Goal: Task Accomplishment & Management: Manage account settings

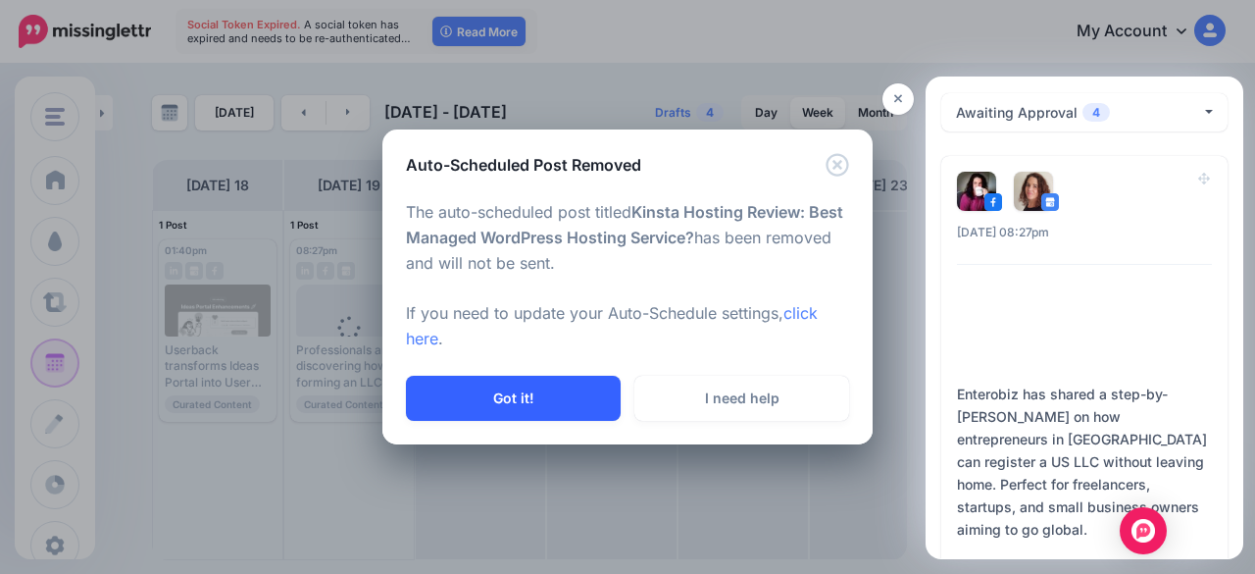
click at [522, 401] on button "Got it!" at bounding box center [513, 398] width 215 height 45
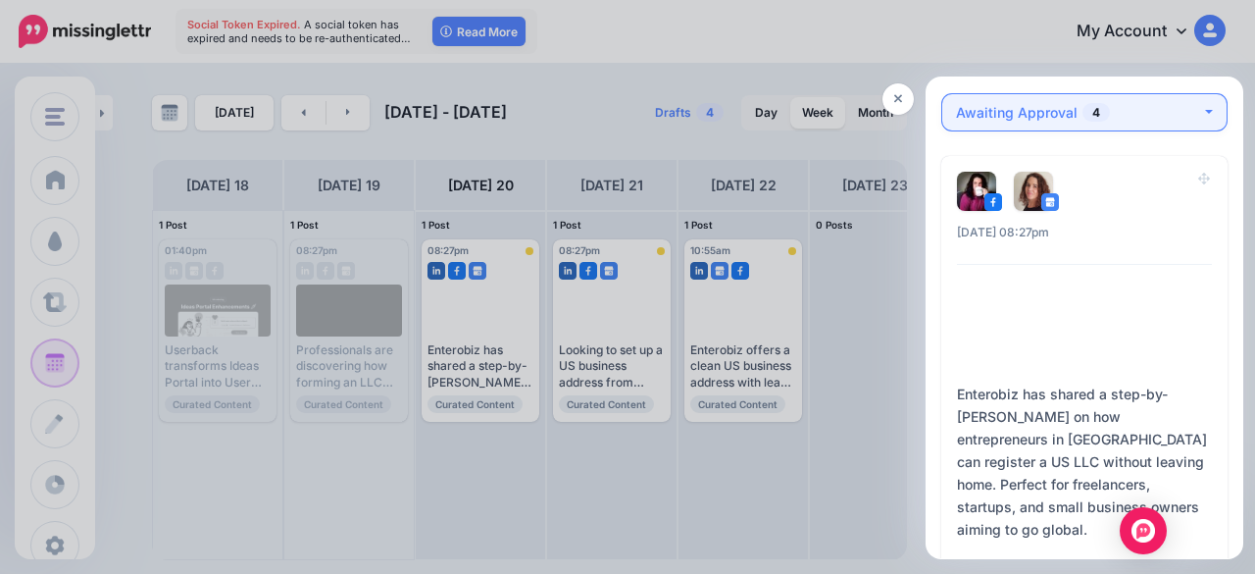
click at [1136, 111] on div "Awaiting Approval 4" at bounding box center [1078, 113] width 245 height 24
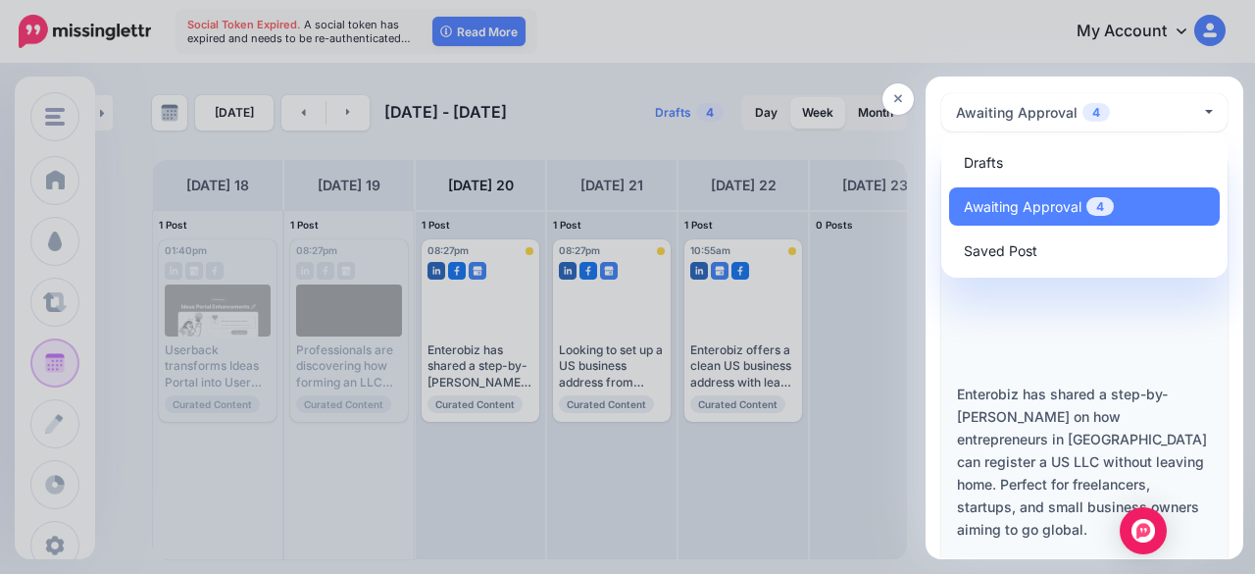
click at [1138, 323] on div at bounding box center [1085, 327] width 256 height 92
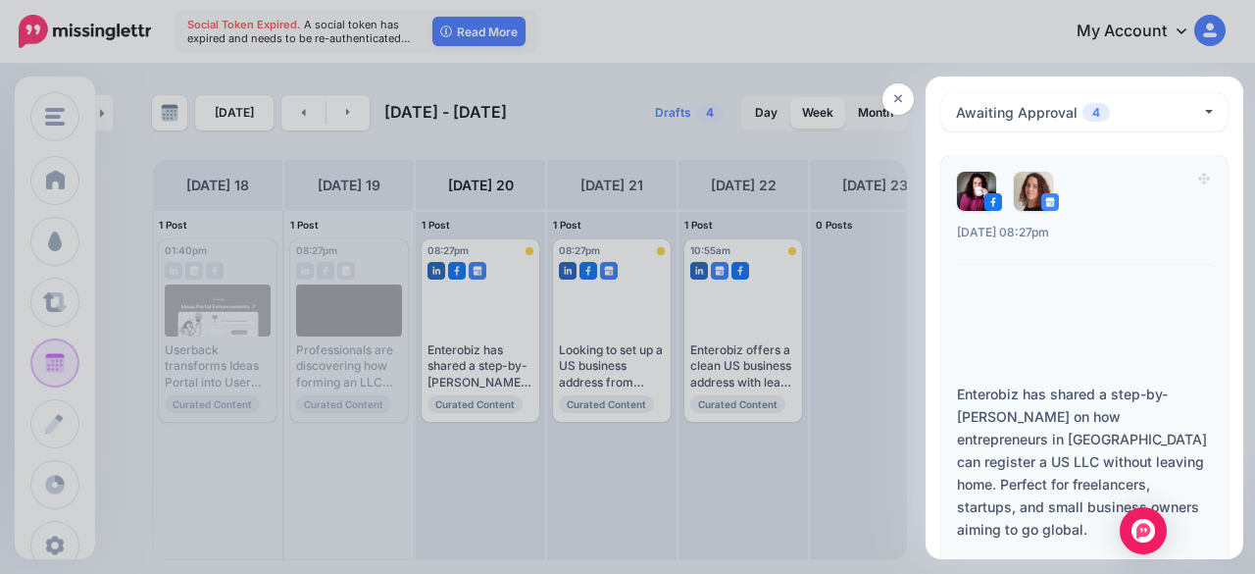
click at [1051, 425] on div "Enterobiz has shared a step-by-[PERSON_NAME] on how entrepreneurs in [GEOGRAPHI…" at bounding box center [1084, 507] width 255 height 248
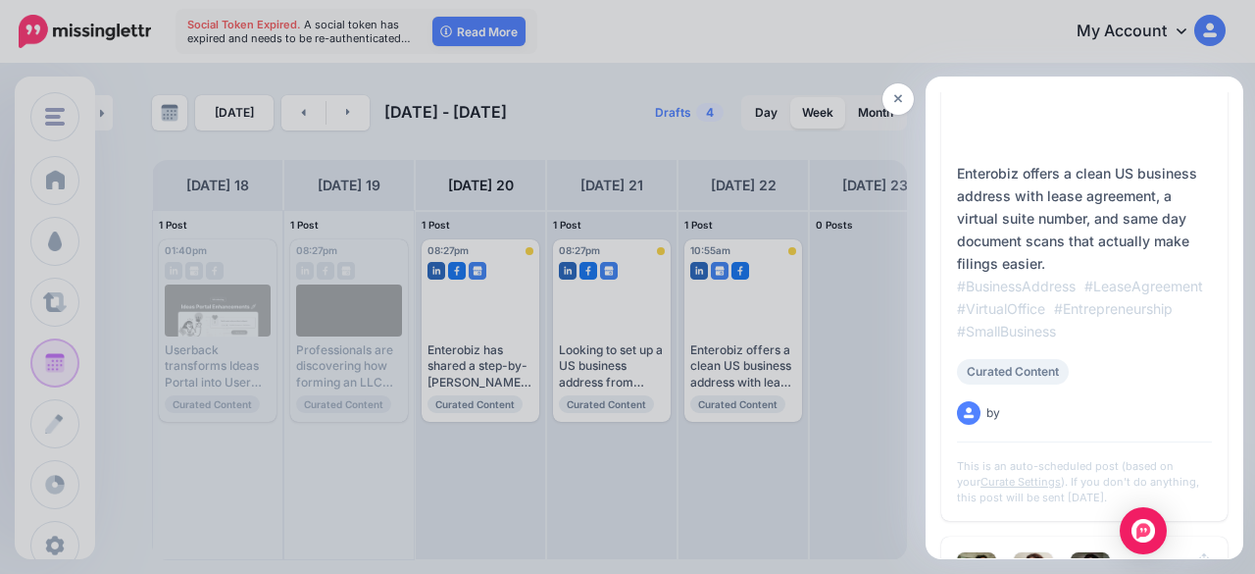
scroll to position [1540, 0]
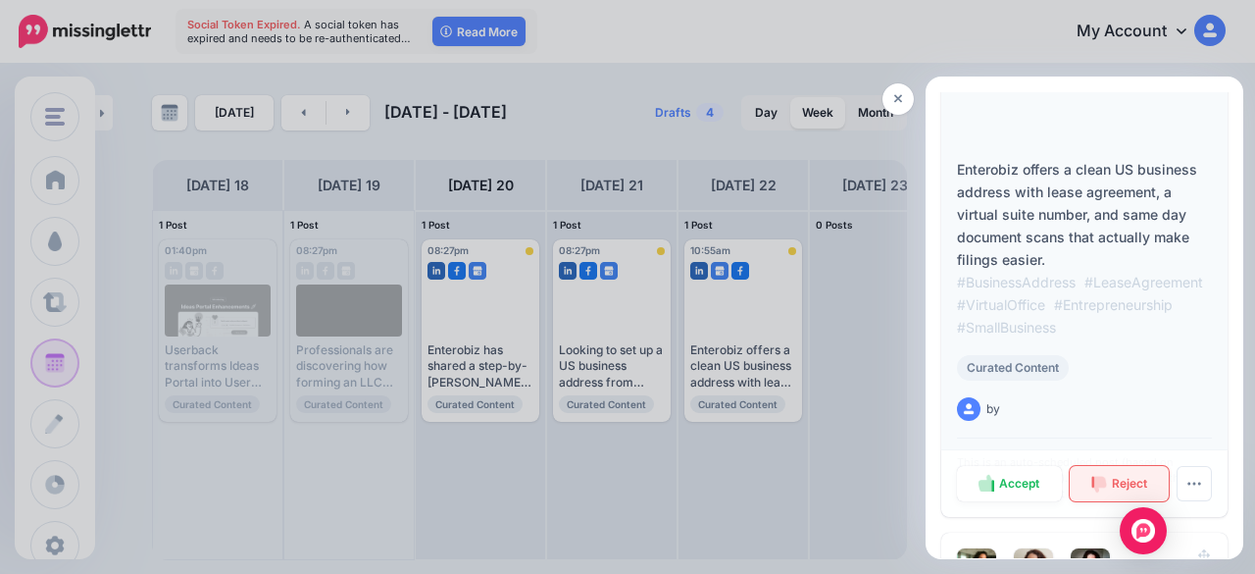
click at [1112, 482] on span "Reject" at bounding box center [1129, 484] width 35 height 12
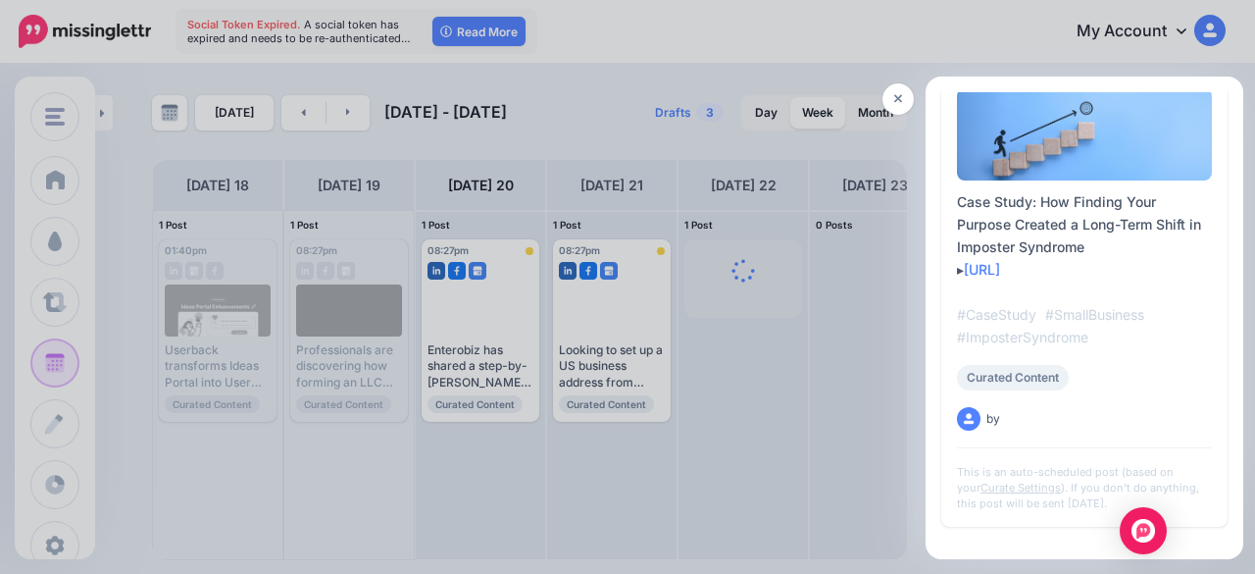
scroll to position [939, 0]
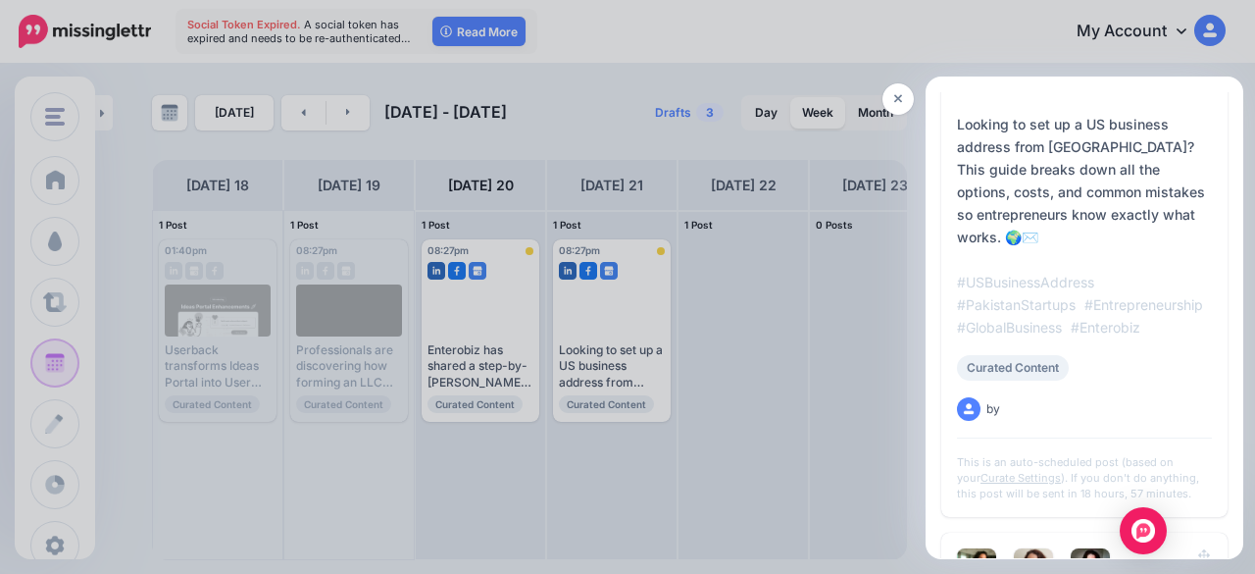
click at [1112, 507] on span "Reject" at bounding box center [1129, 513] width 35 height 12
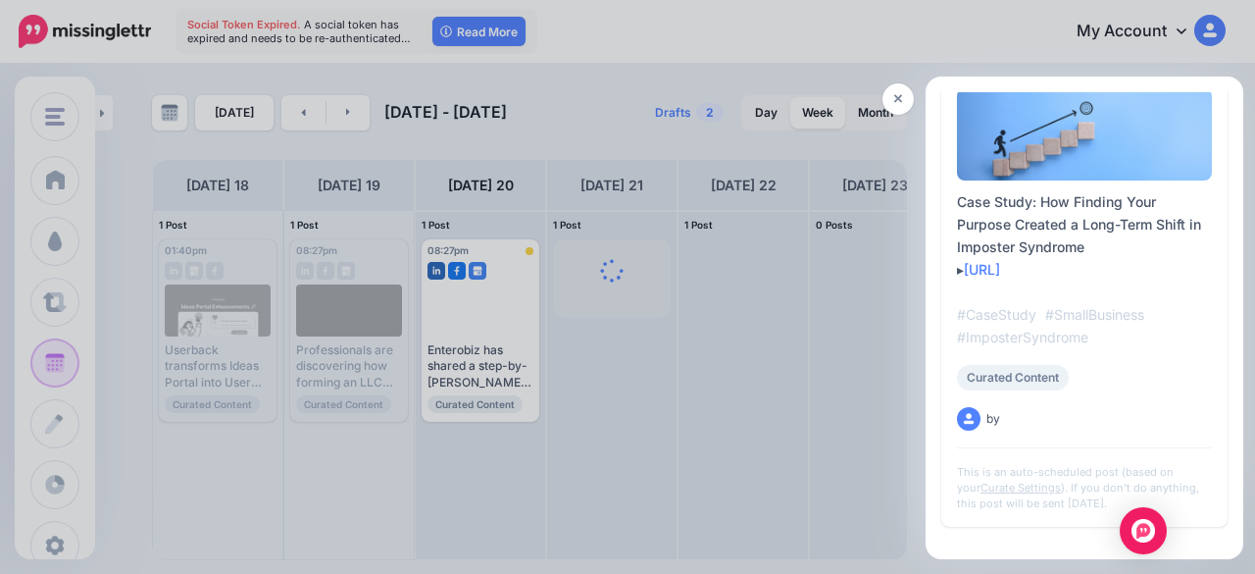
scroll to position [271, 0]
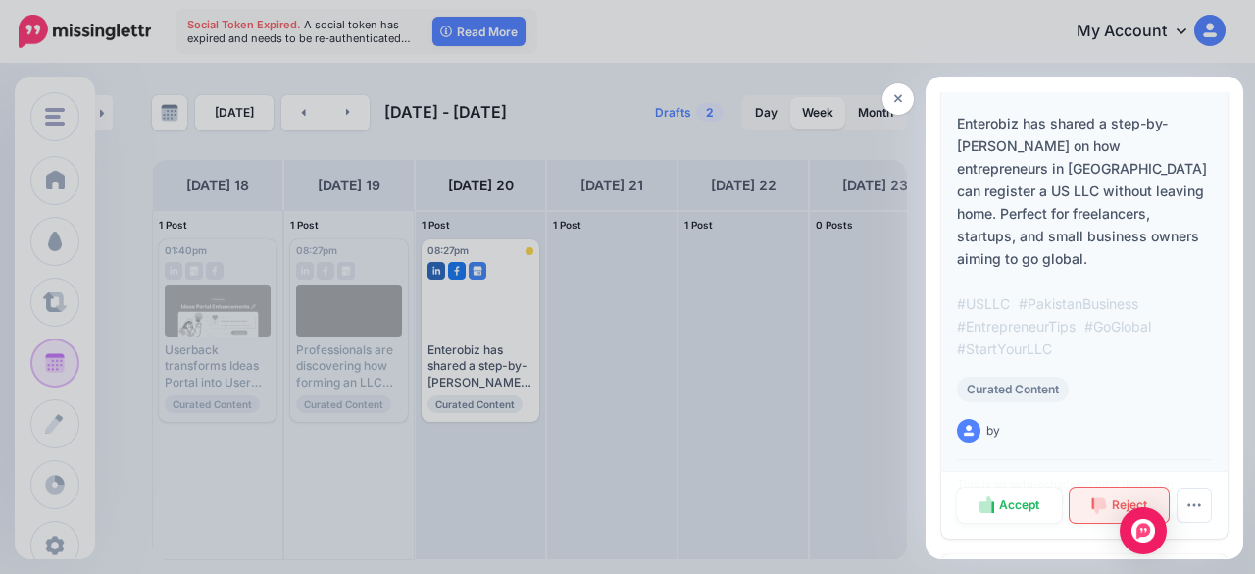
click at [1114, 499] on span "Reject" at bounding box center [1129, 505] width 35 height 12
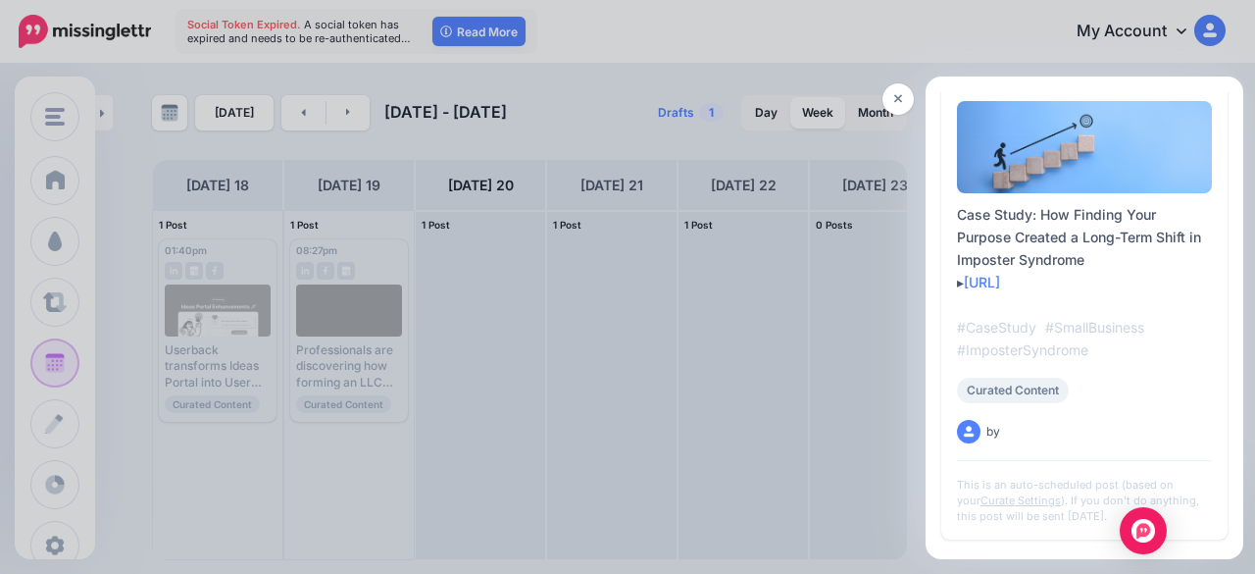
scroll to position [191, 0]
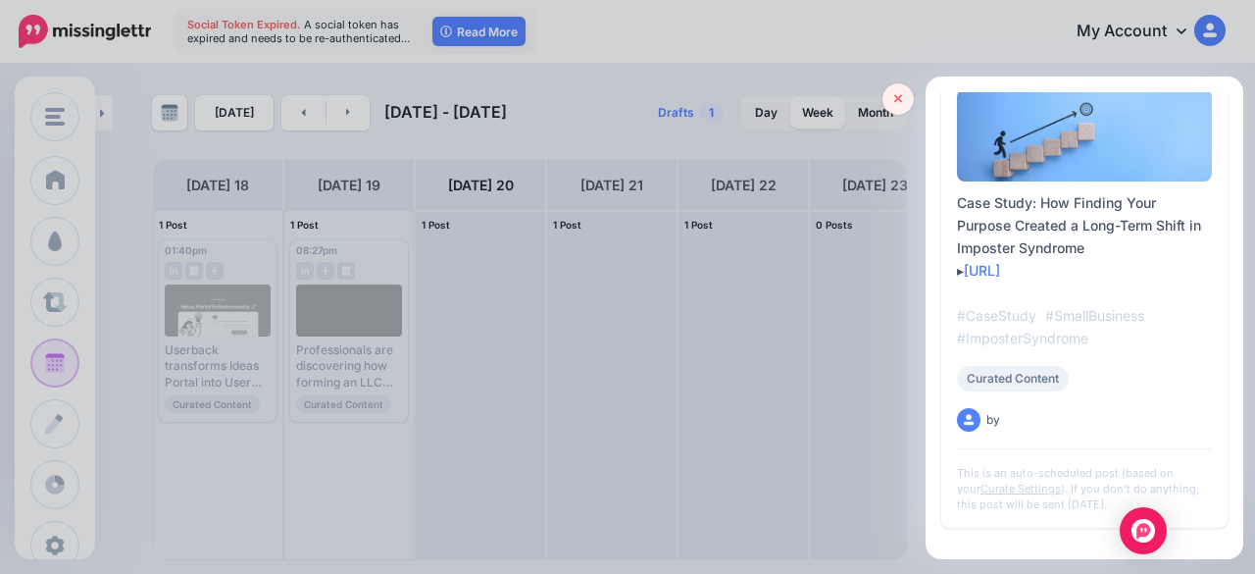
click at [896, 99] on icon at bounding box center [898, 99] width 9 height 9
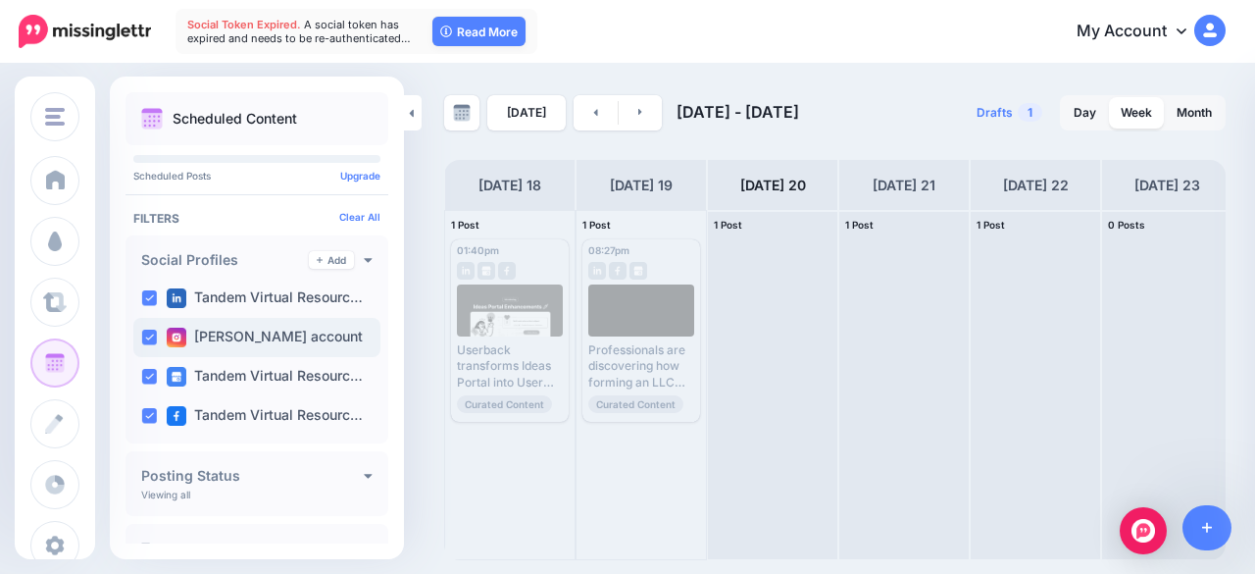
click at [151, 326] on div "[PERSON_NAME] account" at bounding box center [256, 337] width 247 height 39
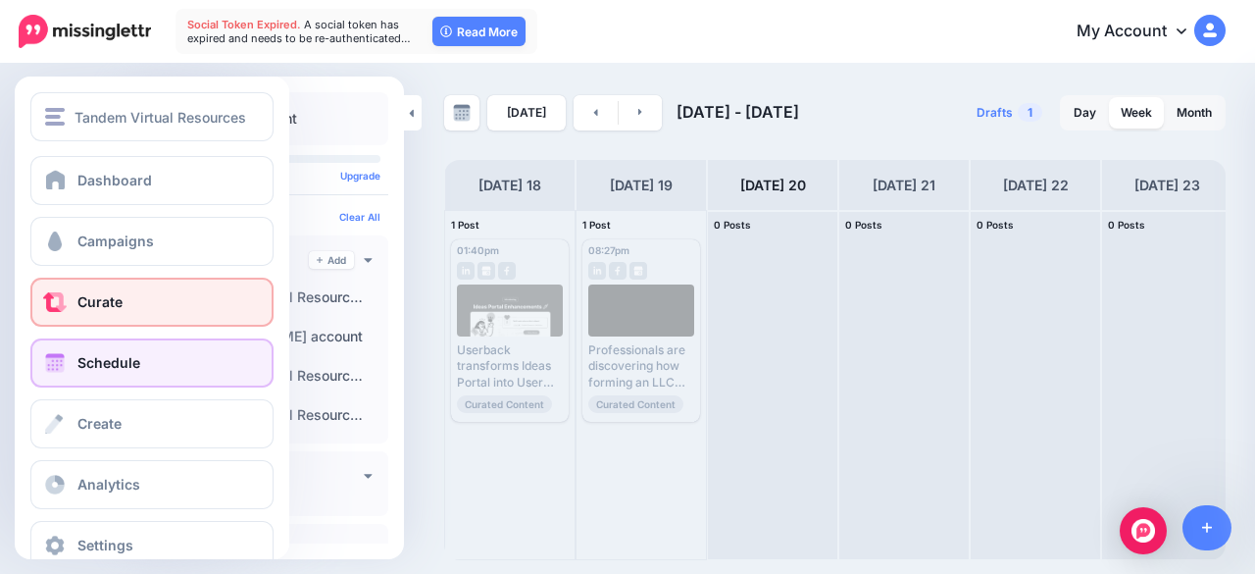
click at [161, 286] on link "Curate" at bounding box center [151, 302] width 243 height 49
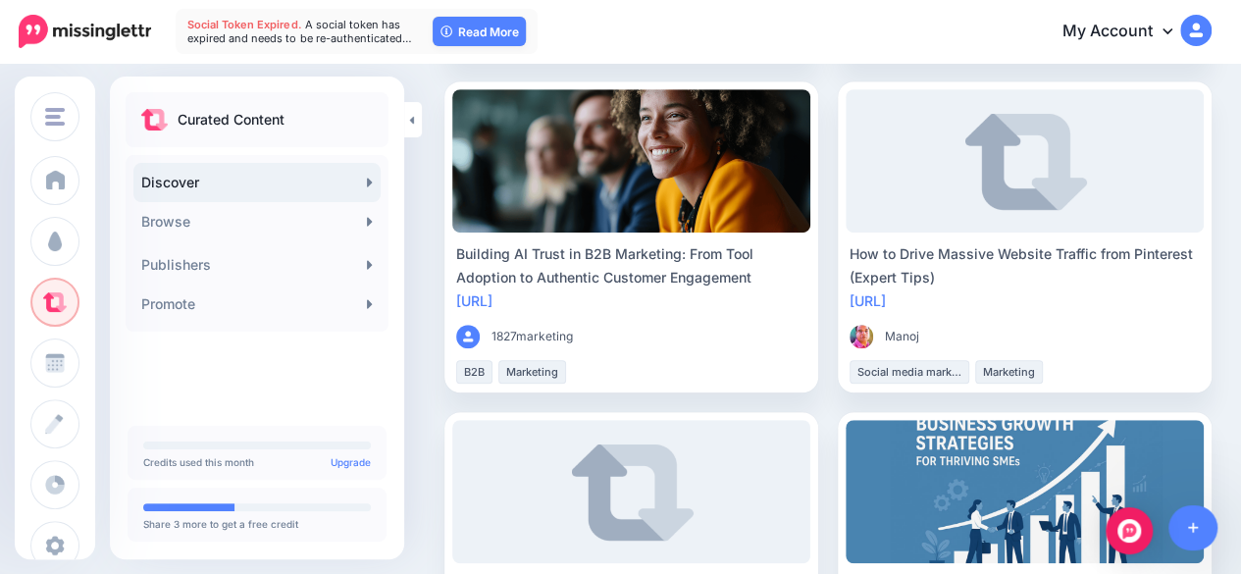
scroll to position [514, 0]
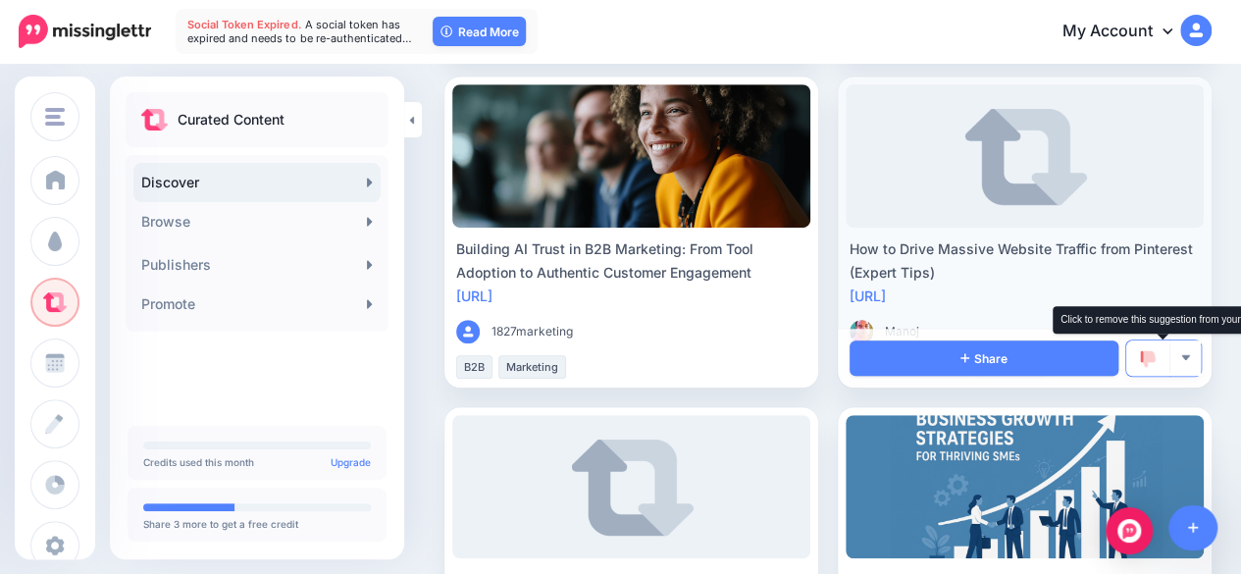
click at [1155, 361] on img at bounding box center [1148, 359] width 16 height 18
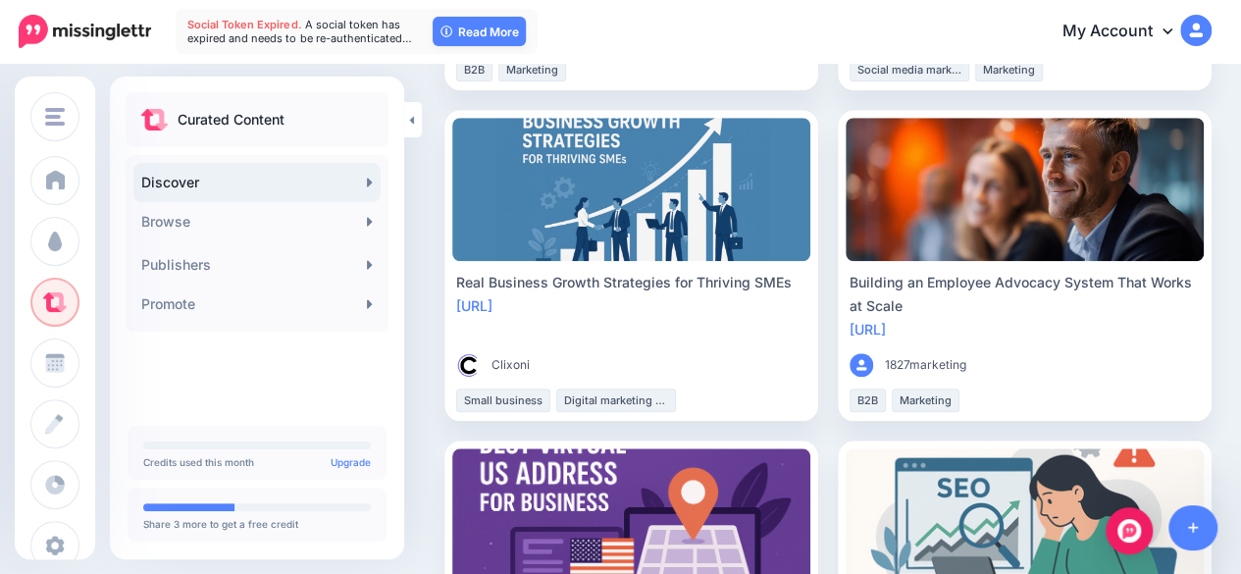
scroll to position [816, 0]
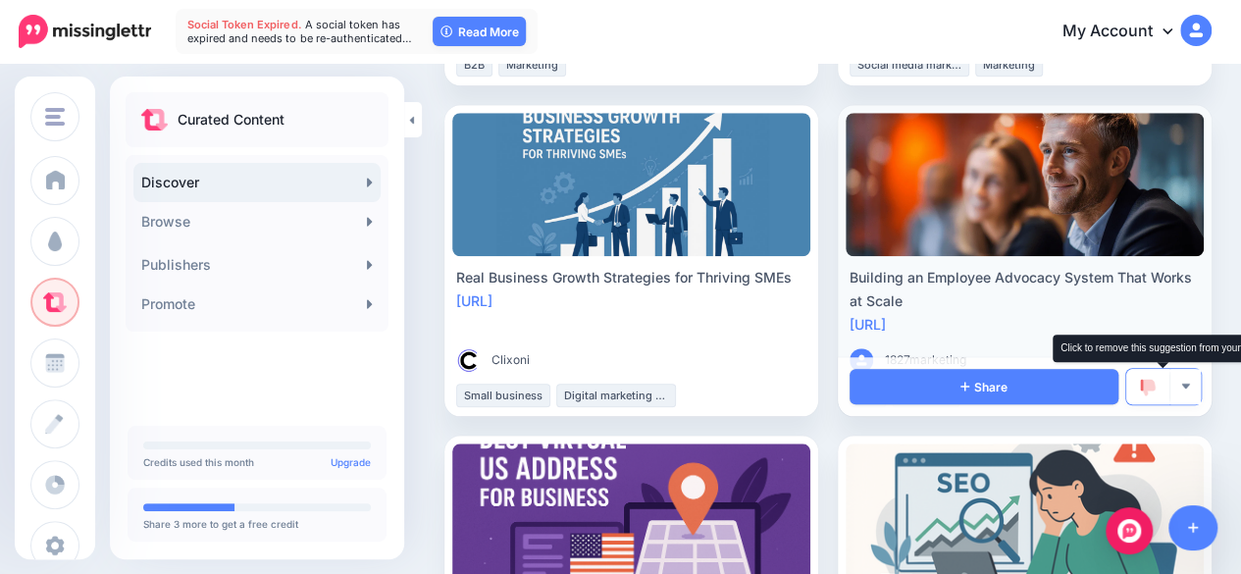
click at [1155, 391] on img at bounding box center [1148, 388] width 16 height 18
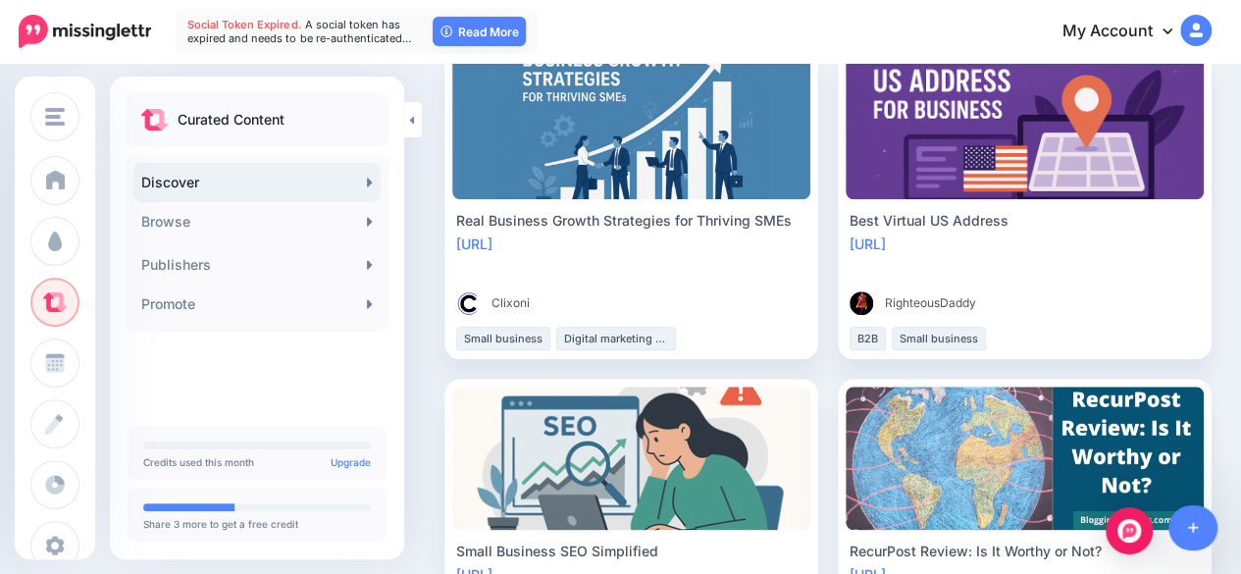
scroll to position [888, 0]
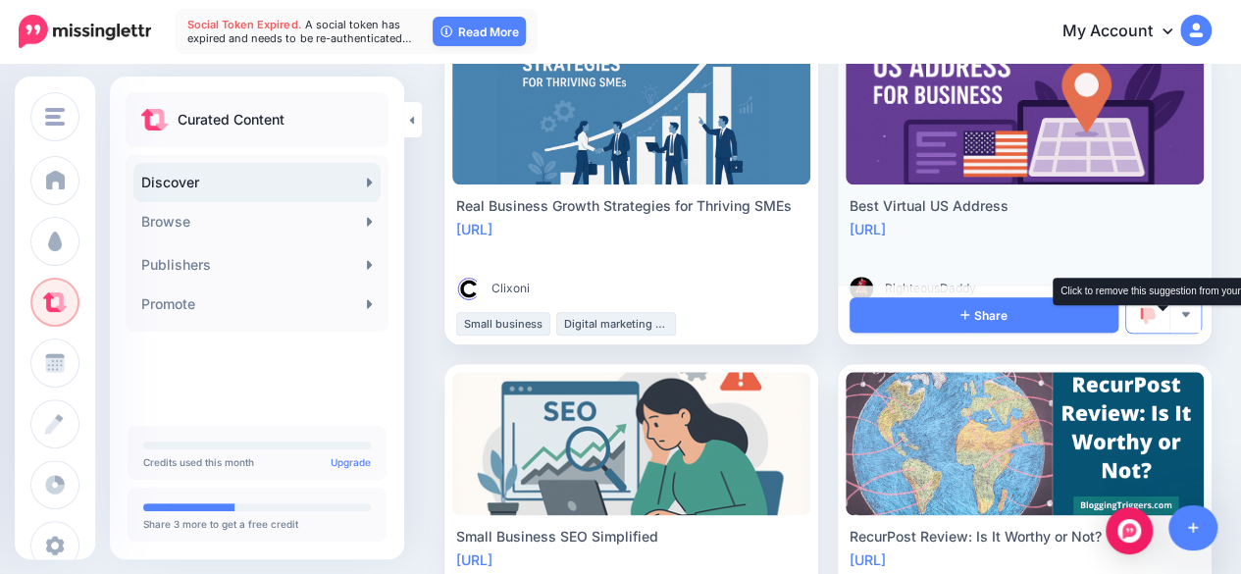
click at [1155, 311] on img at bounding box center [1148, 316] width 16 height 18
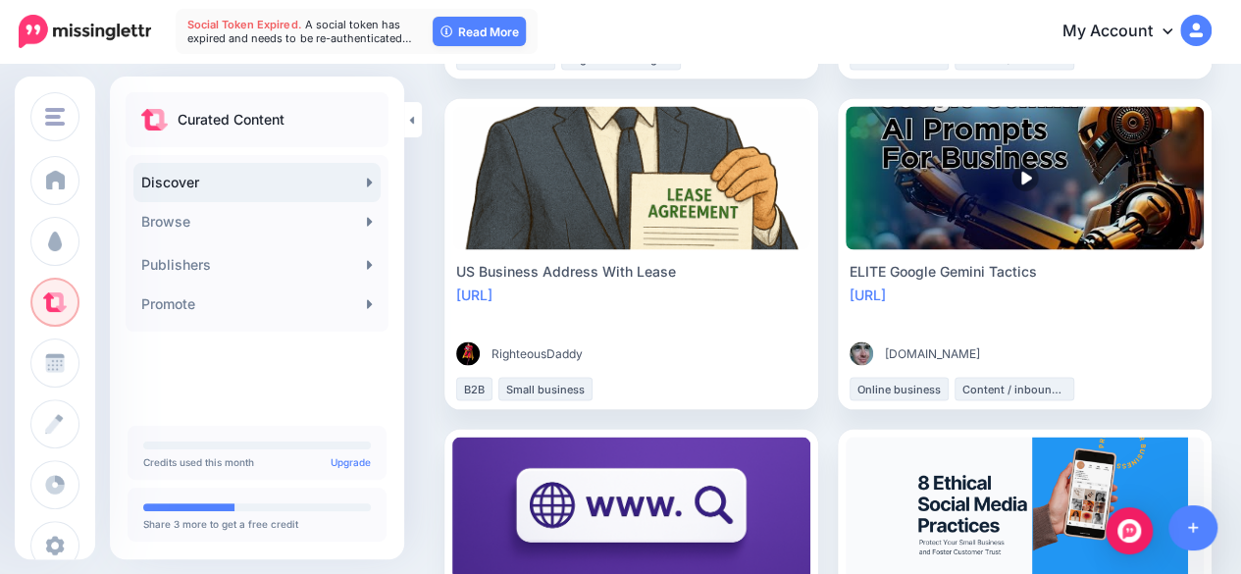
scroll to position [1820, 0]
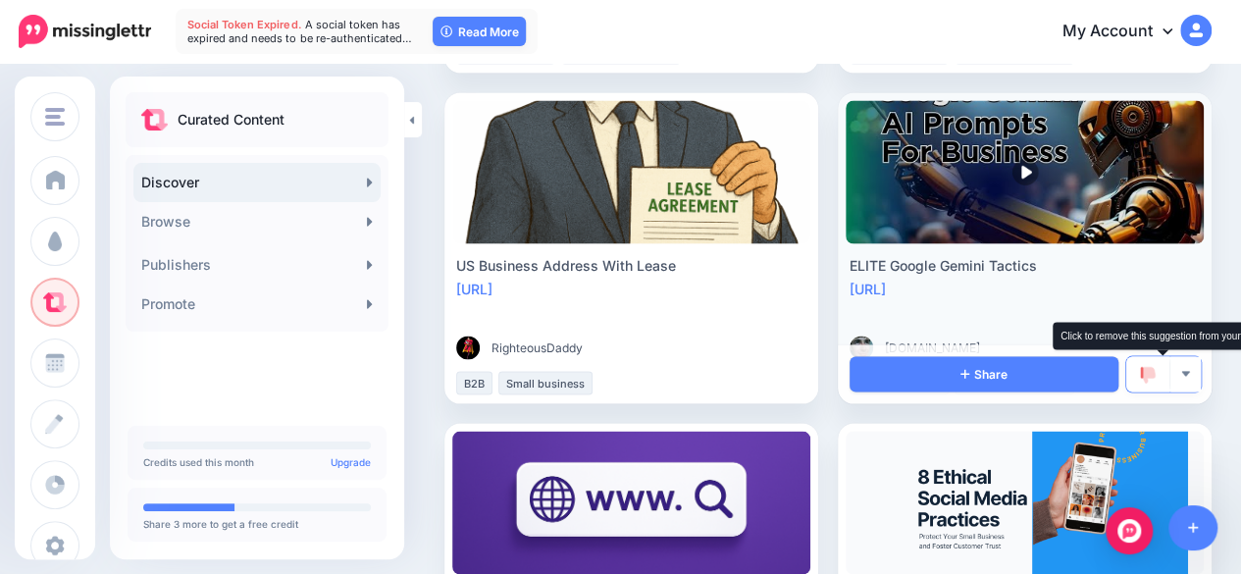
click at [1155, 380] on img at bounding box center [1148, 375] width 16 height 18
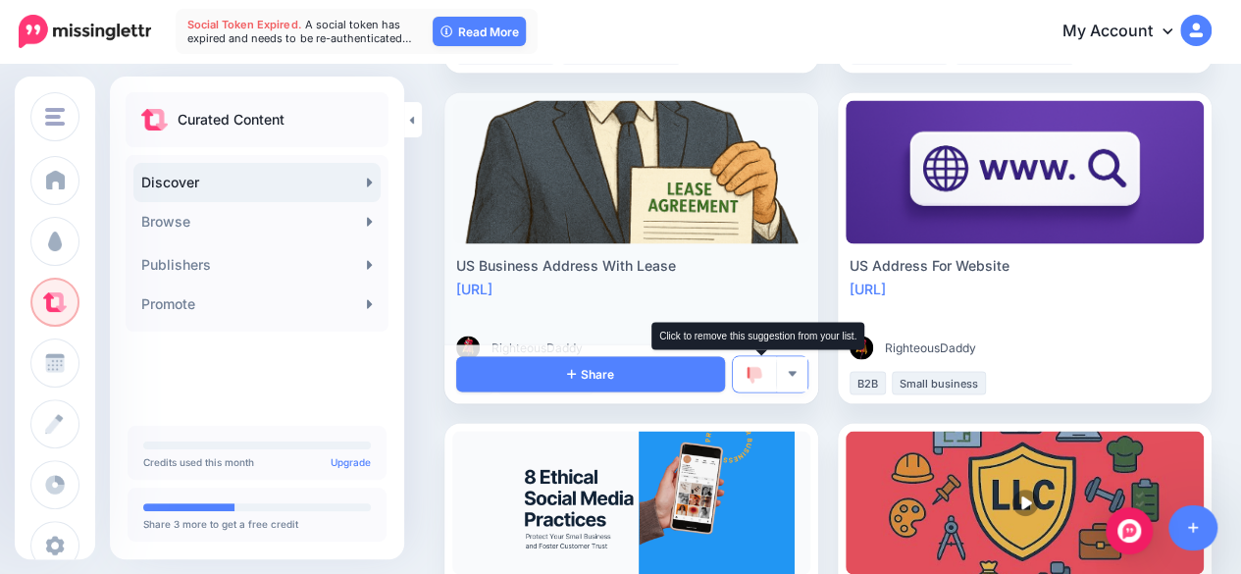
click at [760, 383] on link at bounding box center [754, 373] width 43 height 35
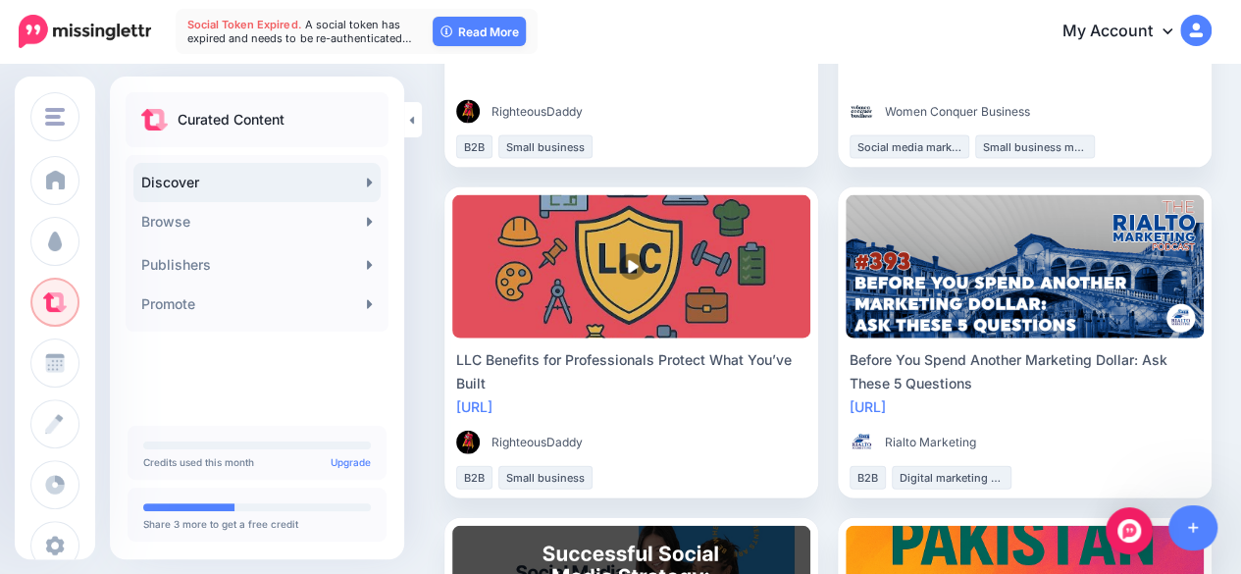
scroll to position [2105, 0]
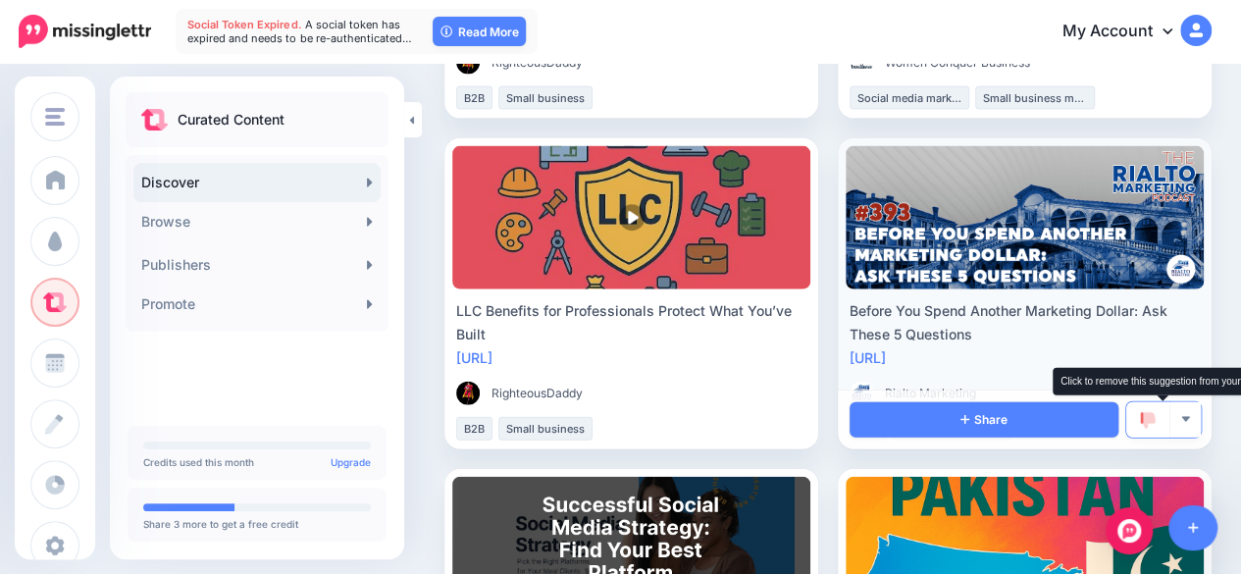
click at [1155, 421] on img at bounding box center [1148, 421] width 16 height 18
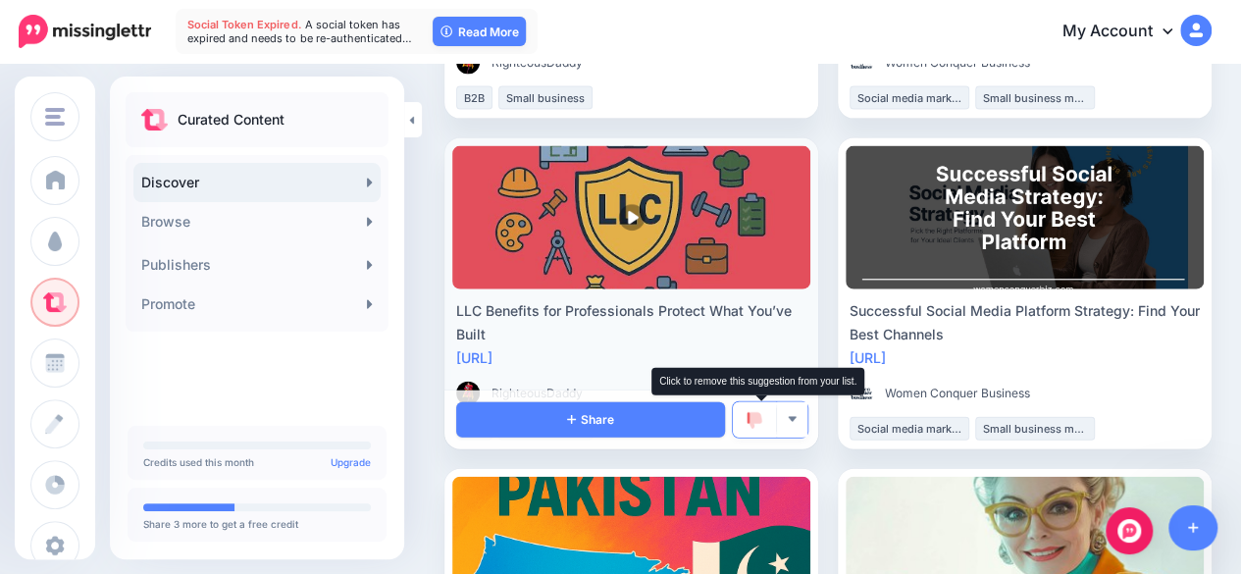
click at [757, 423] on img at bounding box center [754, 421] width 16 height 18
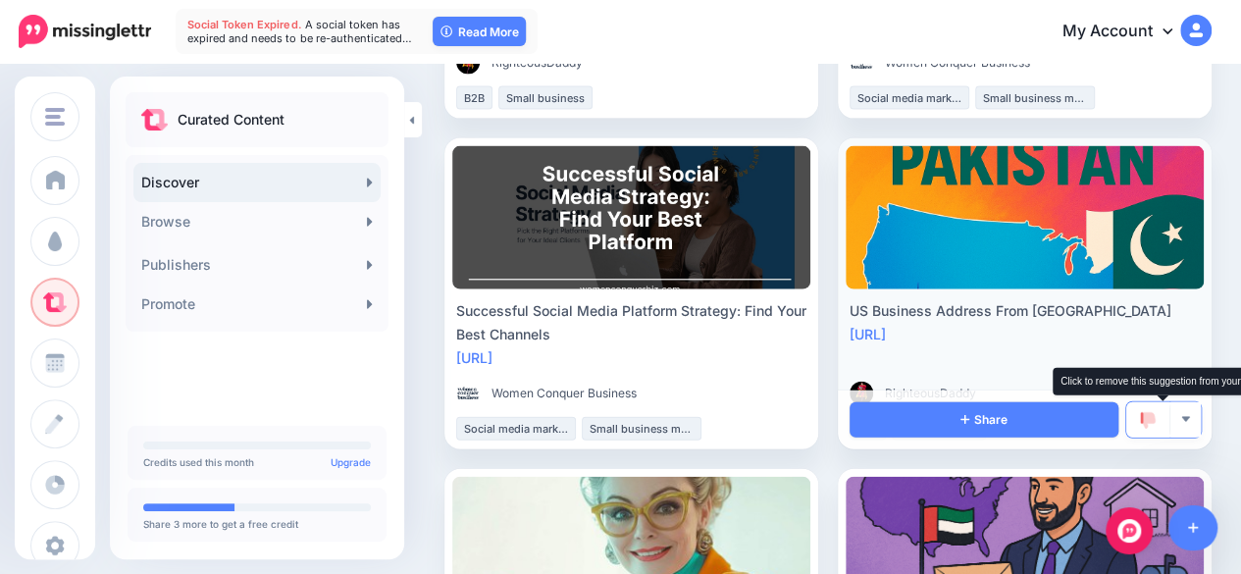
click at [1151, 418] on link at bounding box center [1147, 419] width 43 height 35
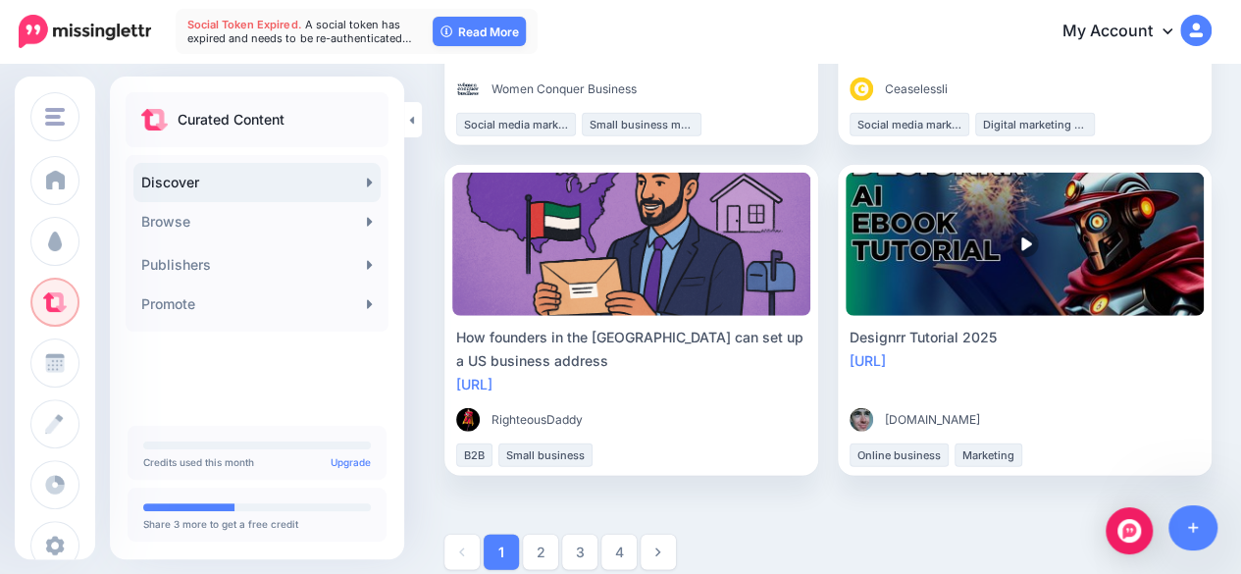
scroll to position [2413, 0]
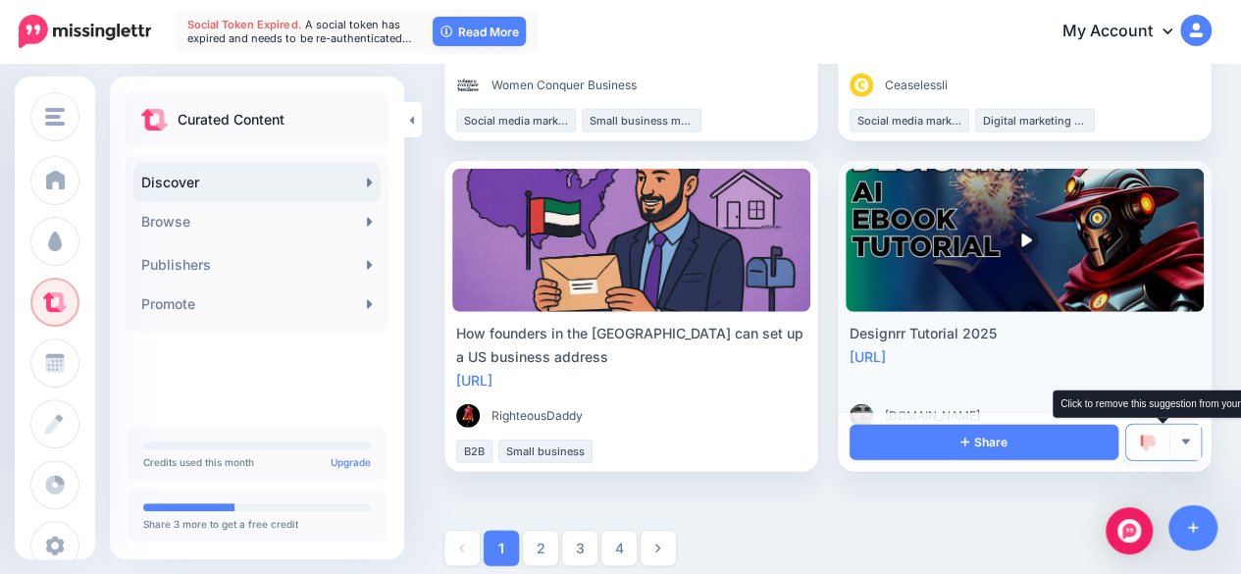
click at [1155, 442] on img at bounding box center [1148, 443] width 16 height 18
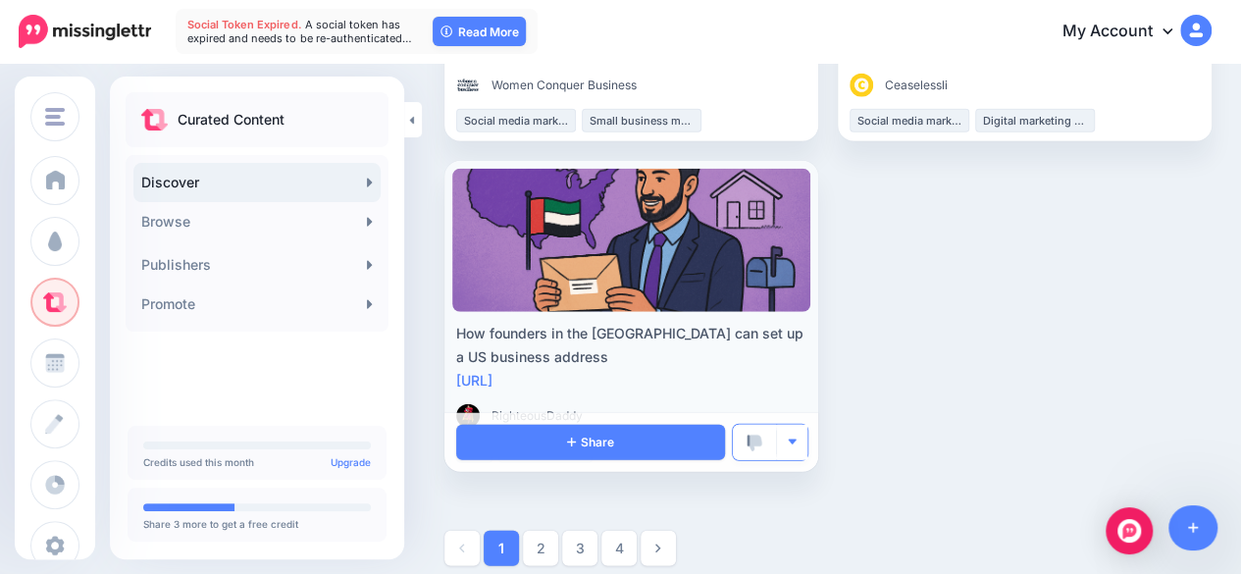
click at [797, 444] on img "button" at bounding box center [792, 441] width 11 height 11
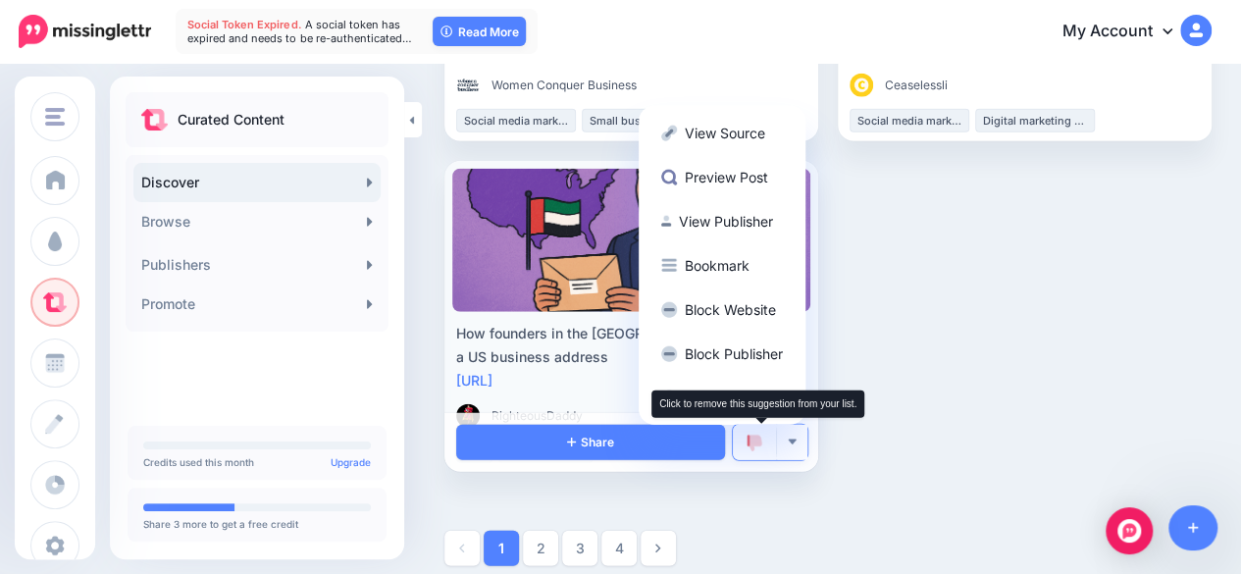
click at [759, 451] on img at bounding box center [754, 443] width 16 height 18
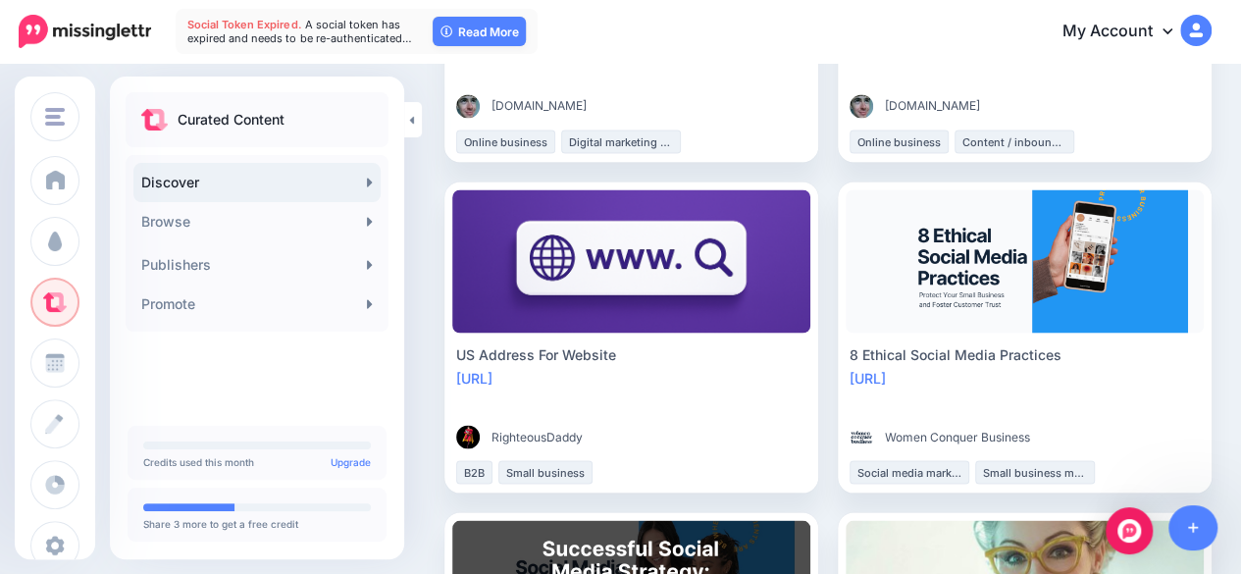
scroll to position [1705, 0]
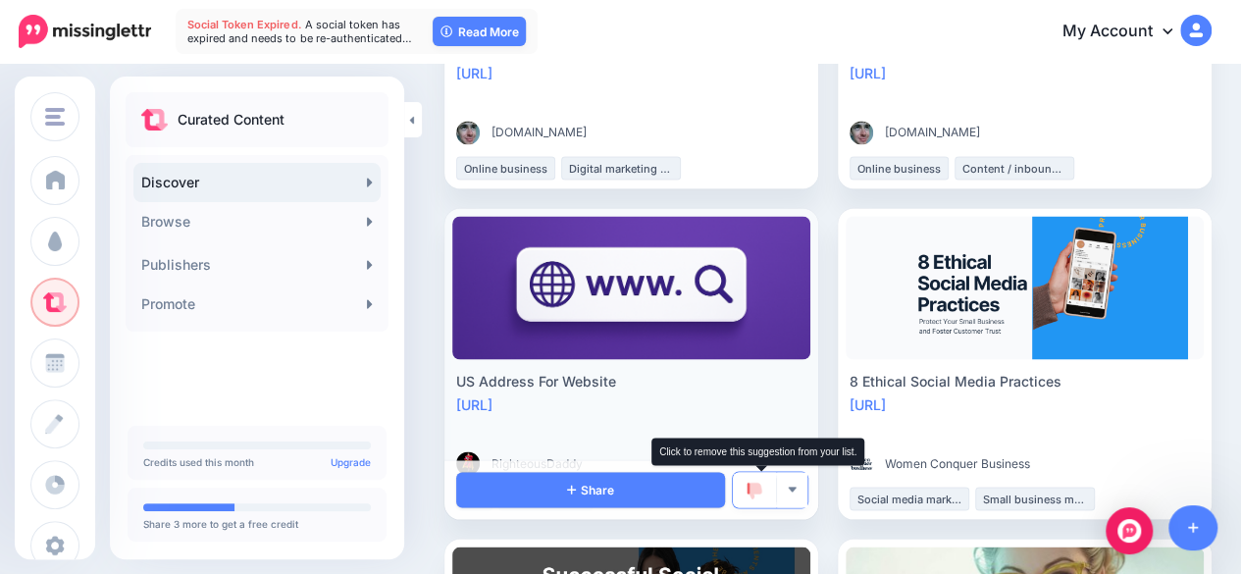
click at [762, 490] on img at bounding box center [754, 491] width 16 height 18
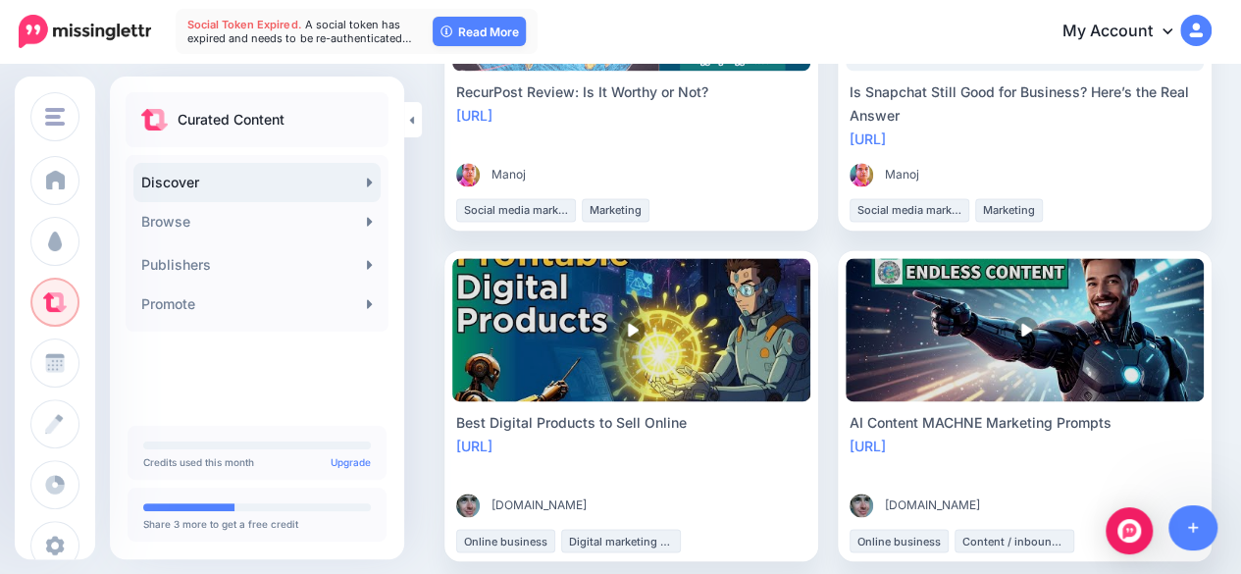
scroll to position [1329, 0]
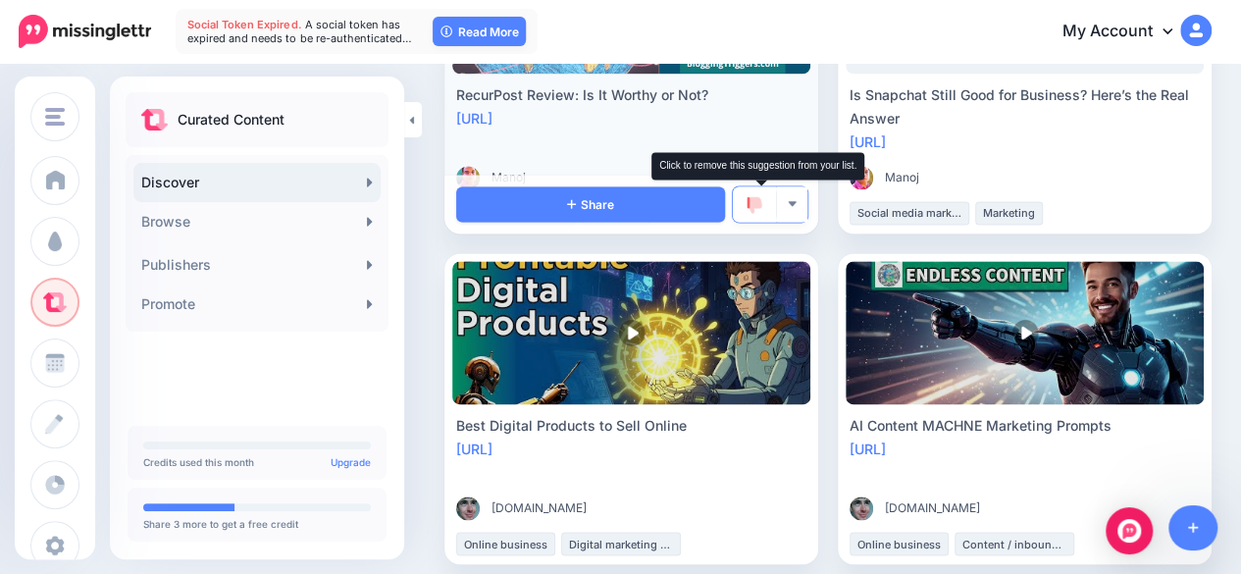
click at [759, 211] on img at bounding box center [754, 205] width 16 height 18
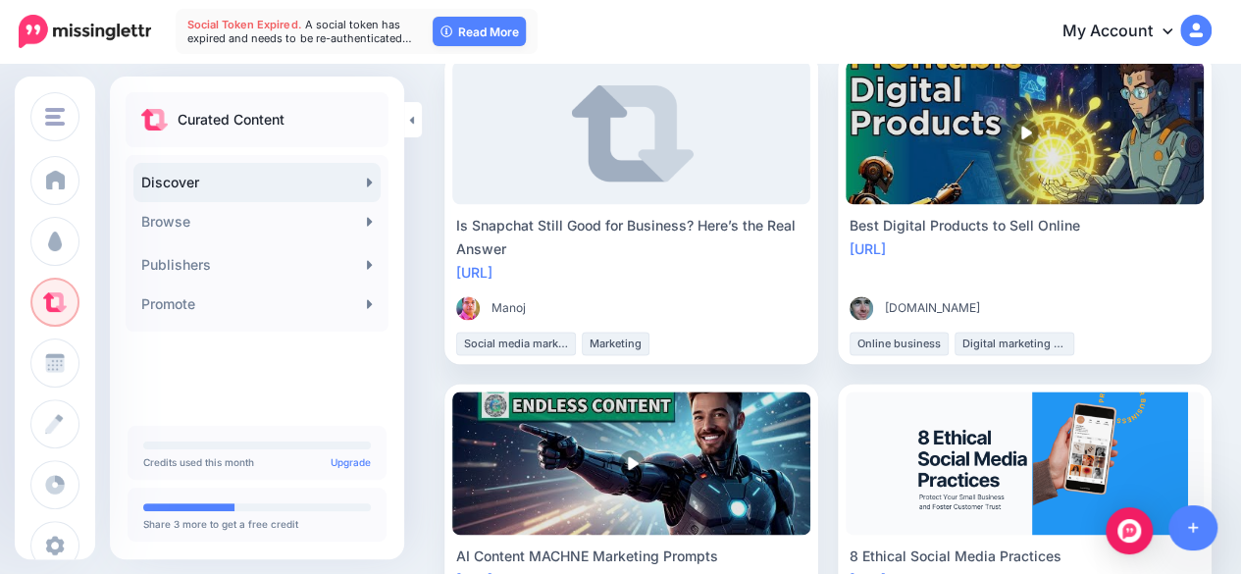
scroll to position [1195, 0]
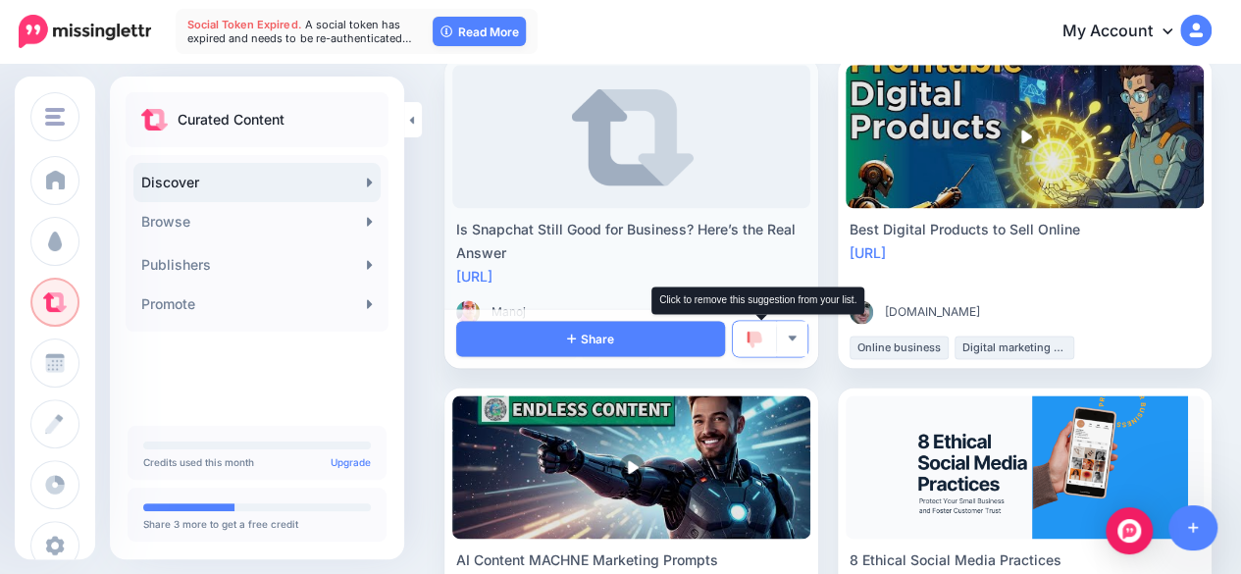
click at [761, 343] on img at bounding box center [754, 340] width 16 height 18
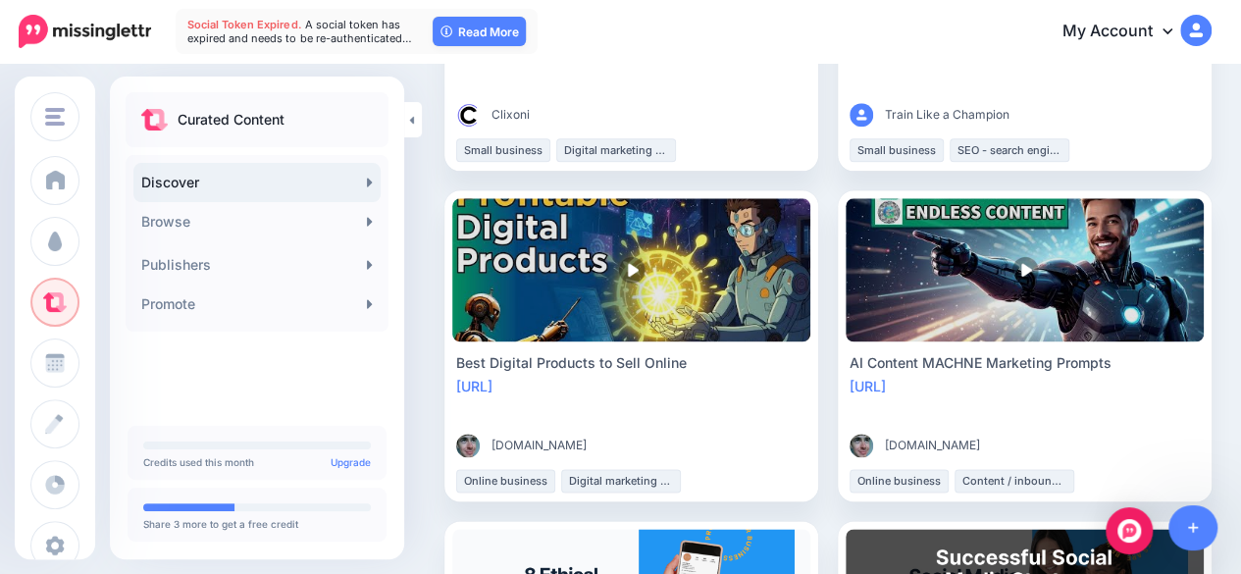
scroll to position [1055, 0]
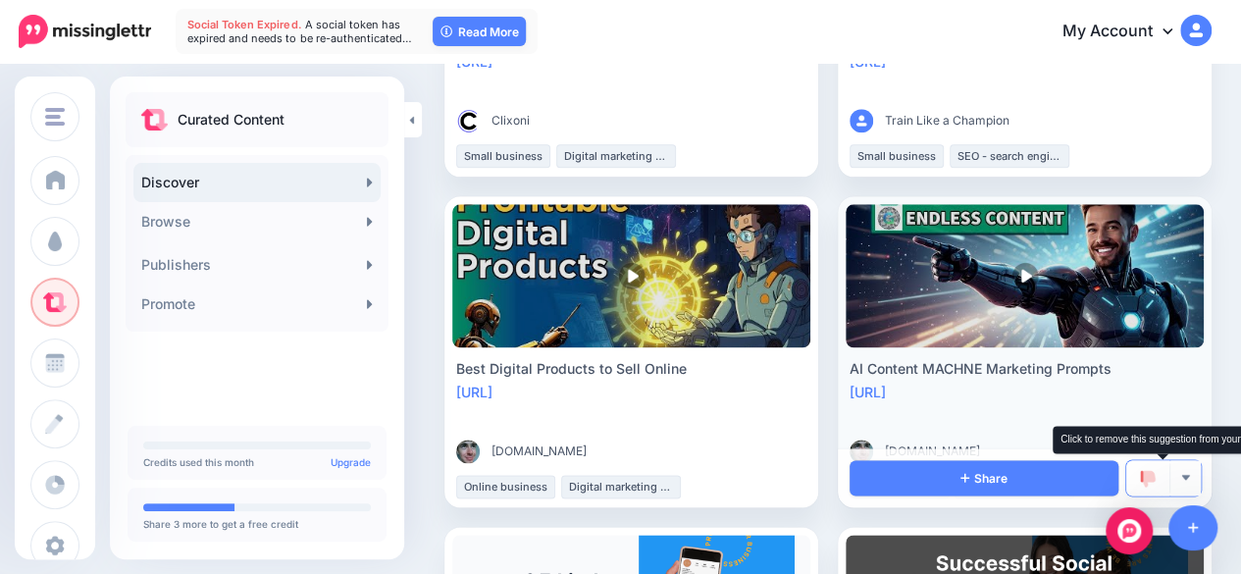
click at [1155, 479] on img at bounding box center [1148, 479] width 16 height 18
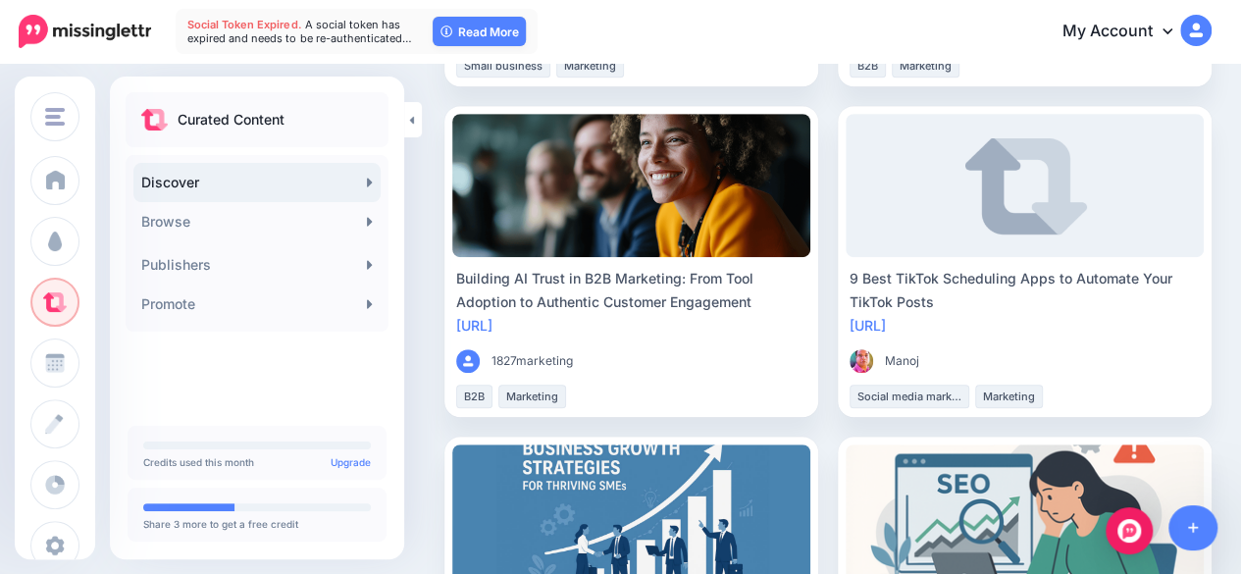
scroll to position [475, 0]
